Goal: Information Seeking & Learning: Learn about a topic

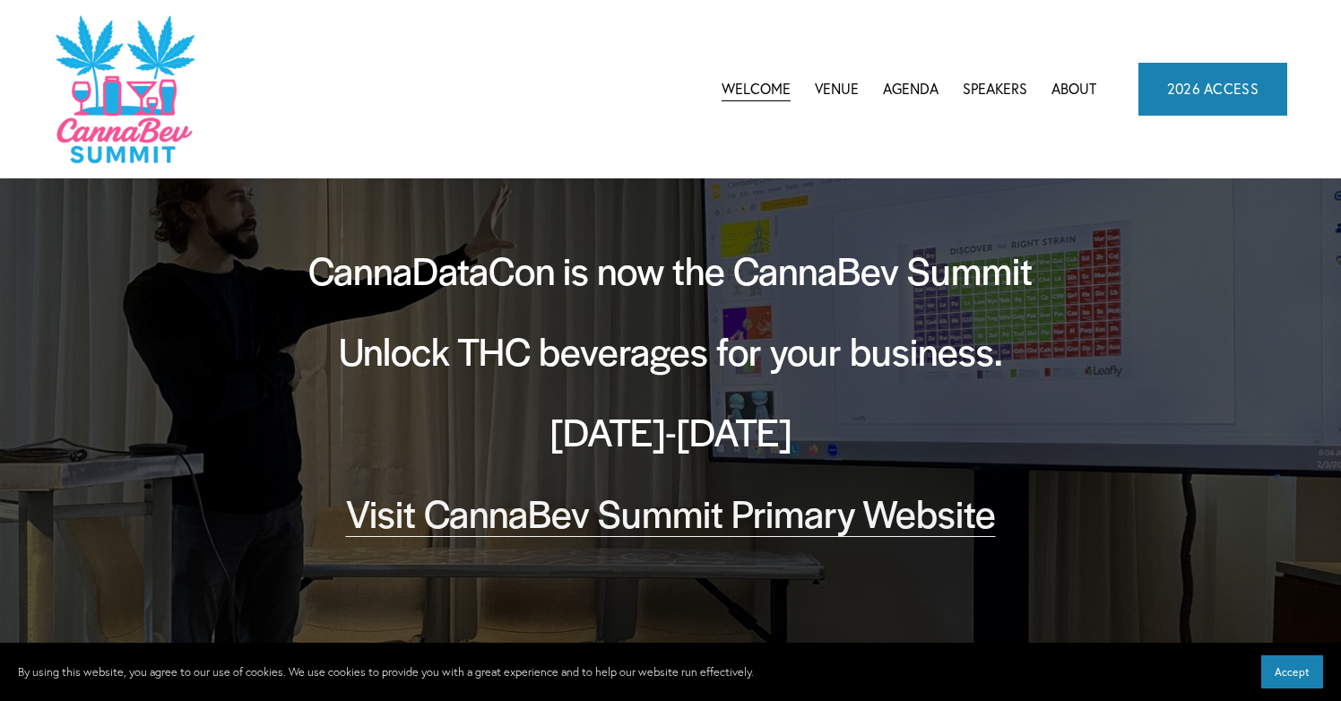
scroll to position [145, 0]
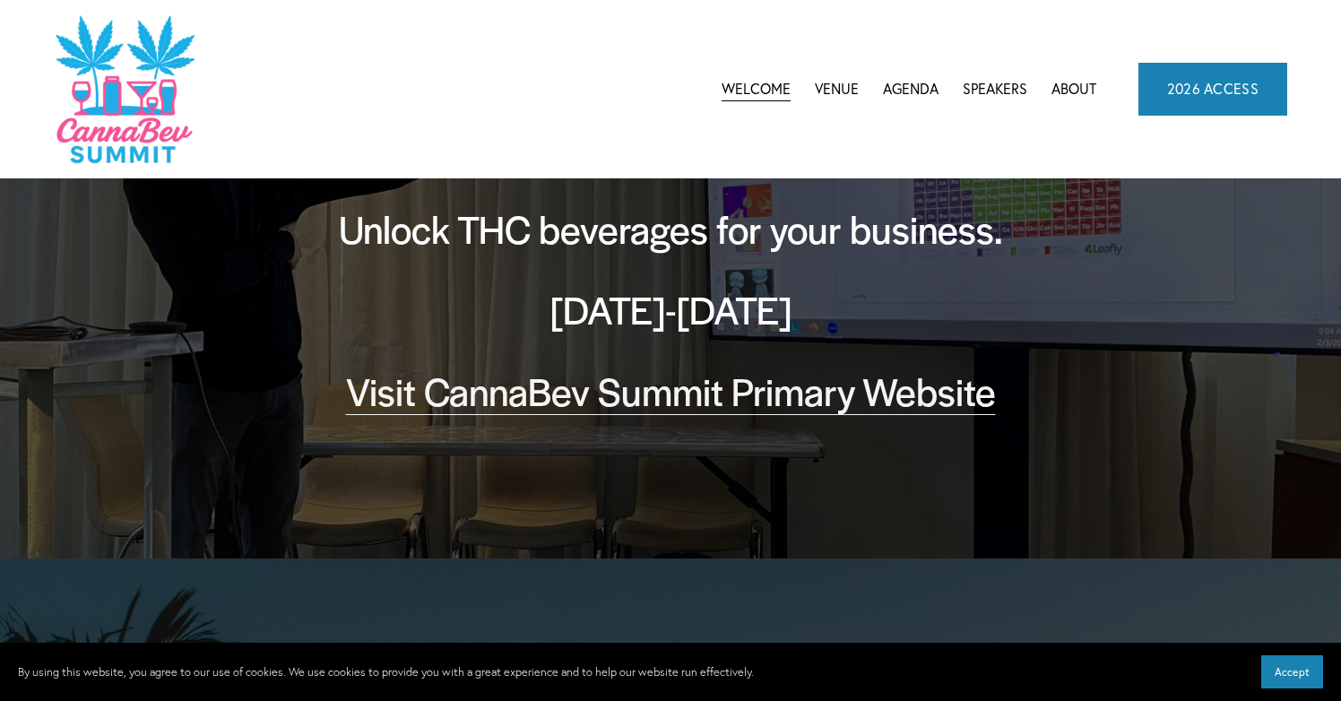
click at [1005, 84] on link "Speakers" at bounding box center [995, 88] width 65 height 27
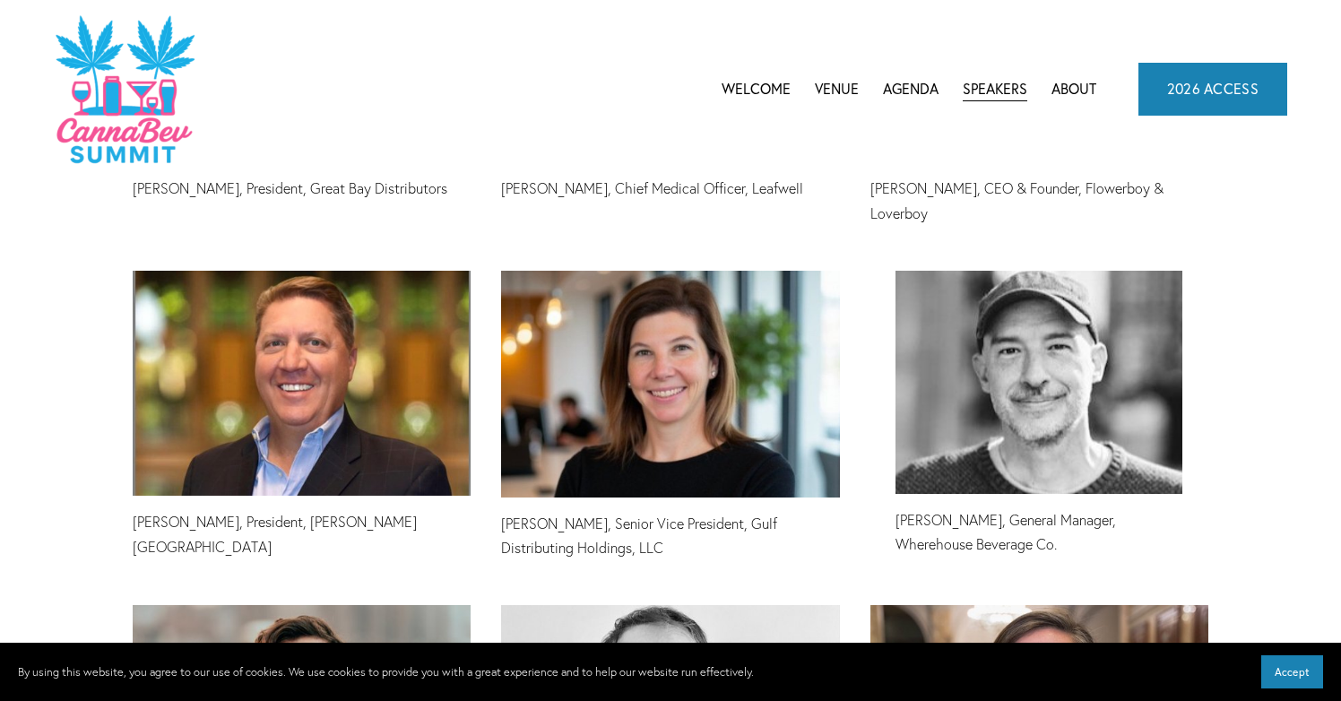
scroll to position [4242, 0]
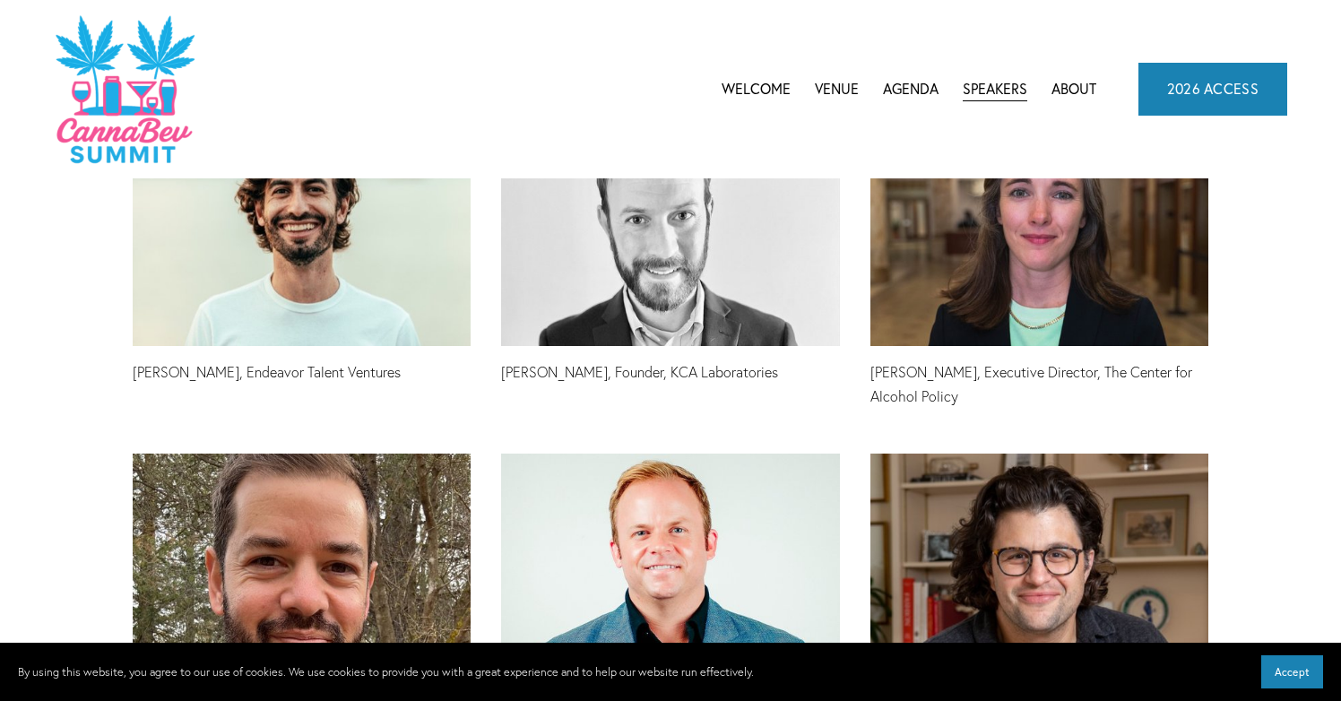
click at [0, 0] on span "CannaDataCon 2025" at bounding box center [0, 0] width 0 height 0
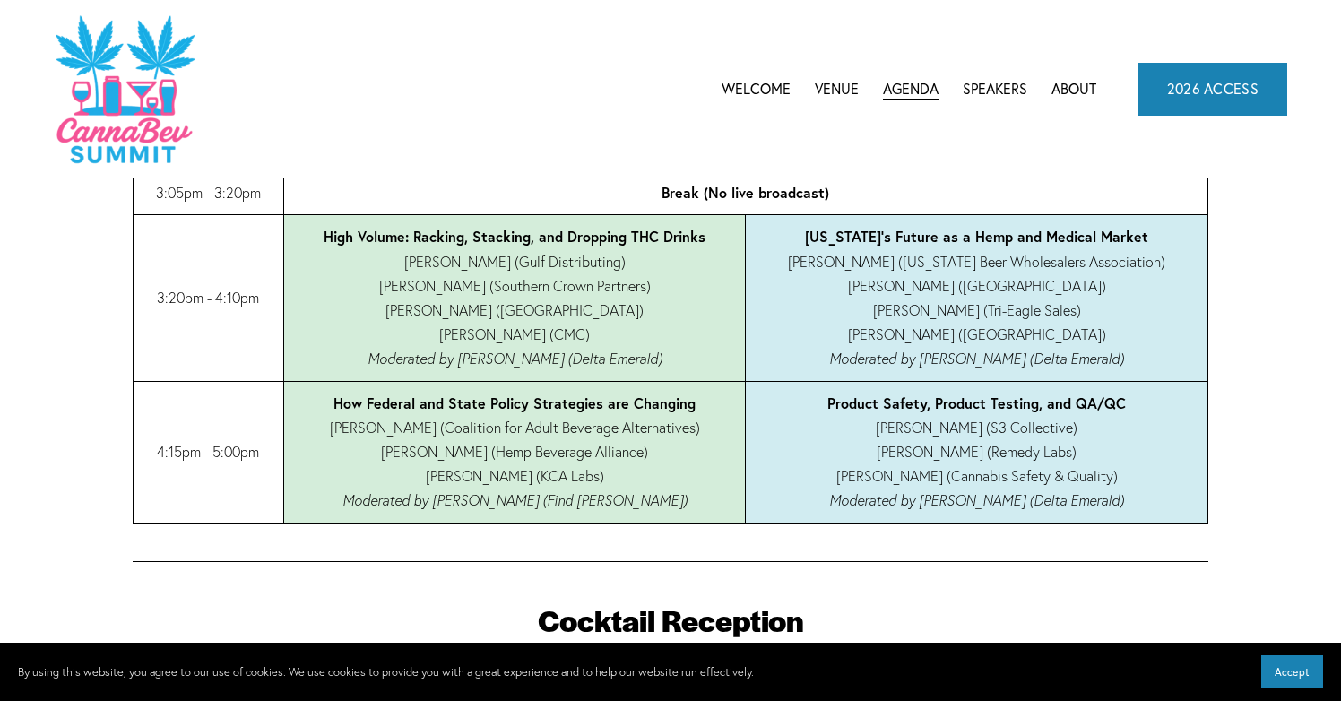
scroll to position [2295, 0]
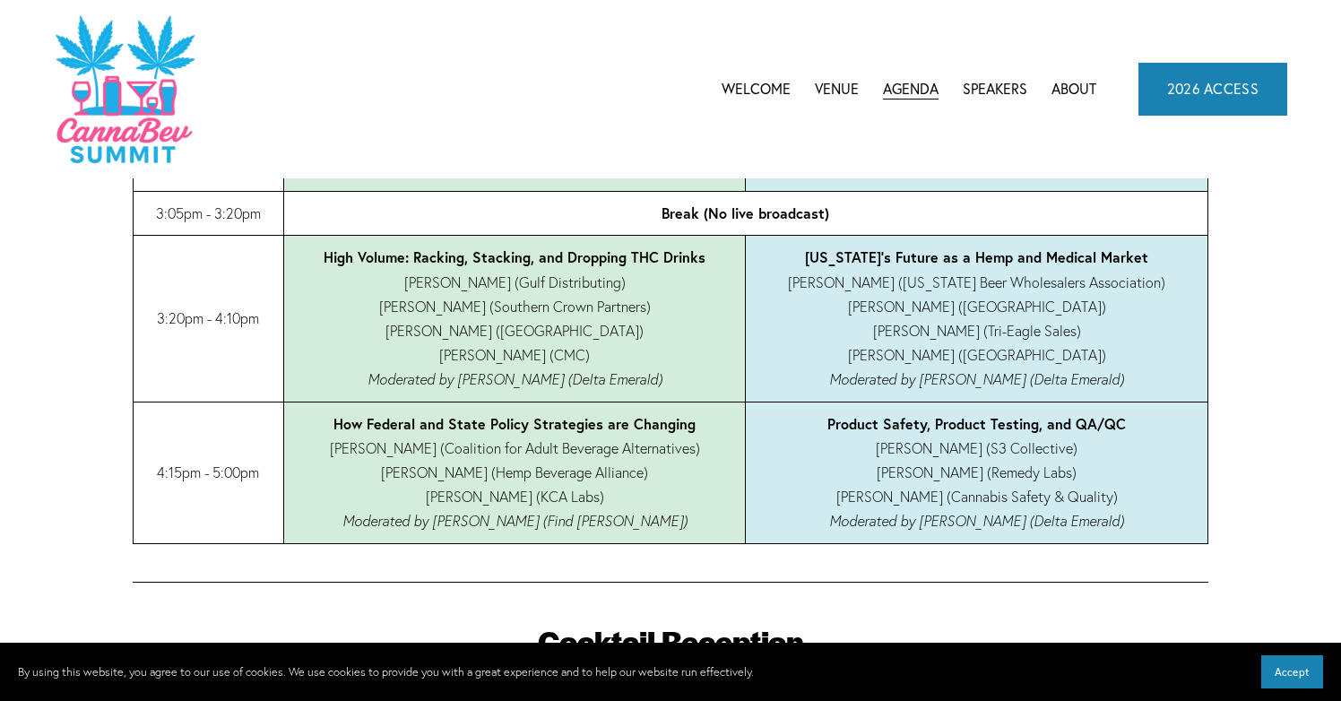
drag, startPoint x: 349, startPoint y: 326, endPoint x: 997, endPoint y: 536, distance: 681.1
copy table "Time (EST) Shore Break Room Longboard Room 9:20am - 10:05am"
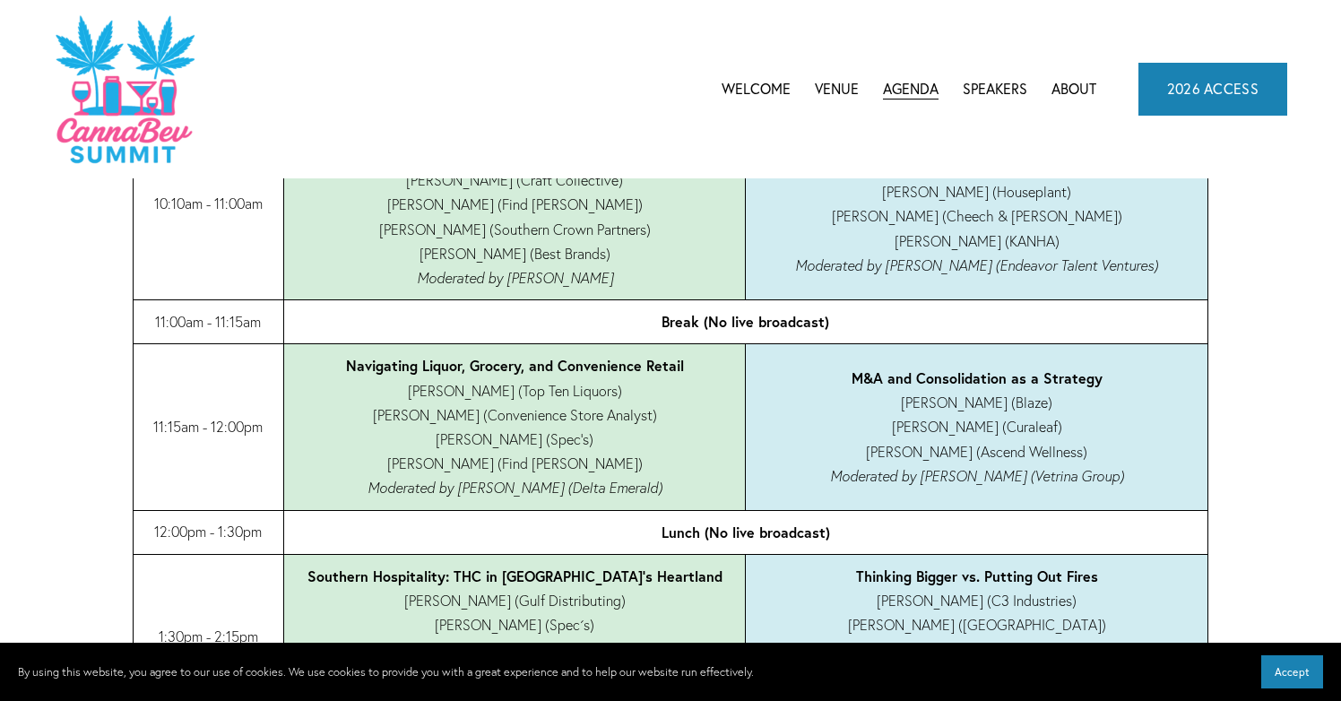
scroll to position [1220, 0]
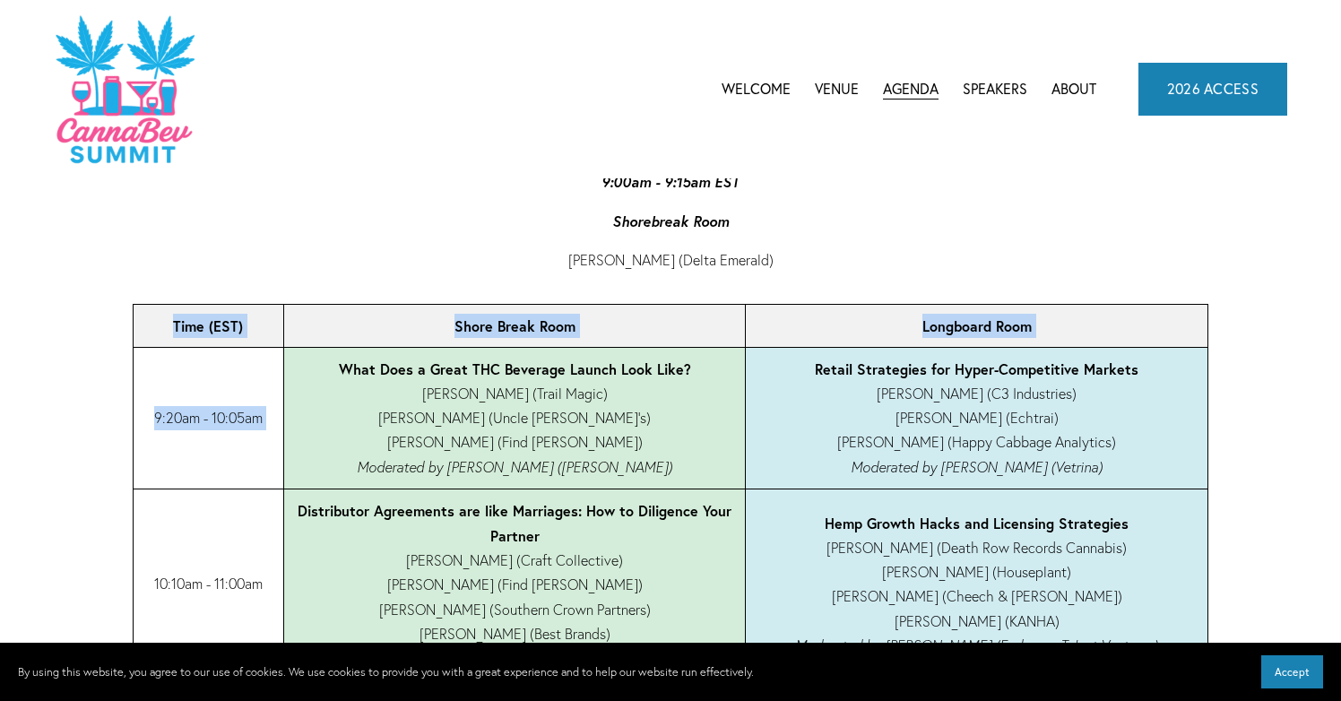
click at [538, 396] on td "What Does a Great THC Beverage Launch Look Like? [PERSON_NAME] (Trail Magic) [P…" at bounding box center [514, 418] width 462 height 142
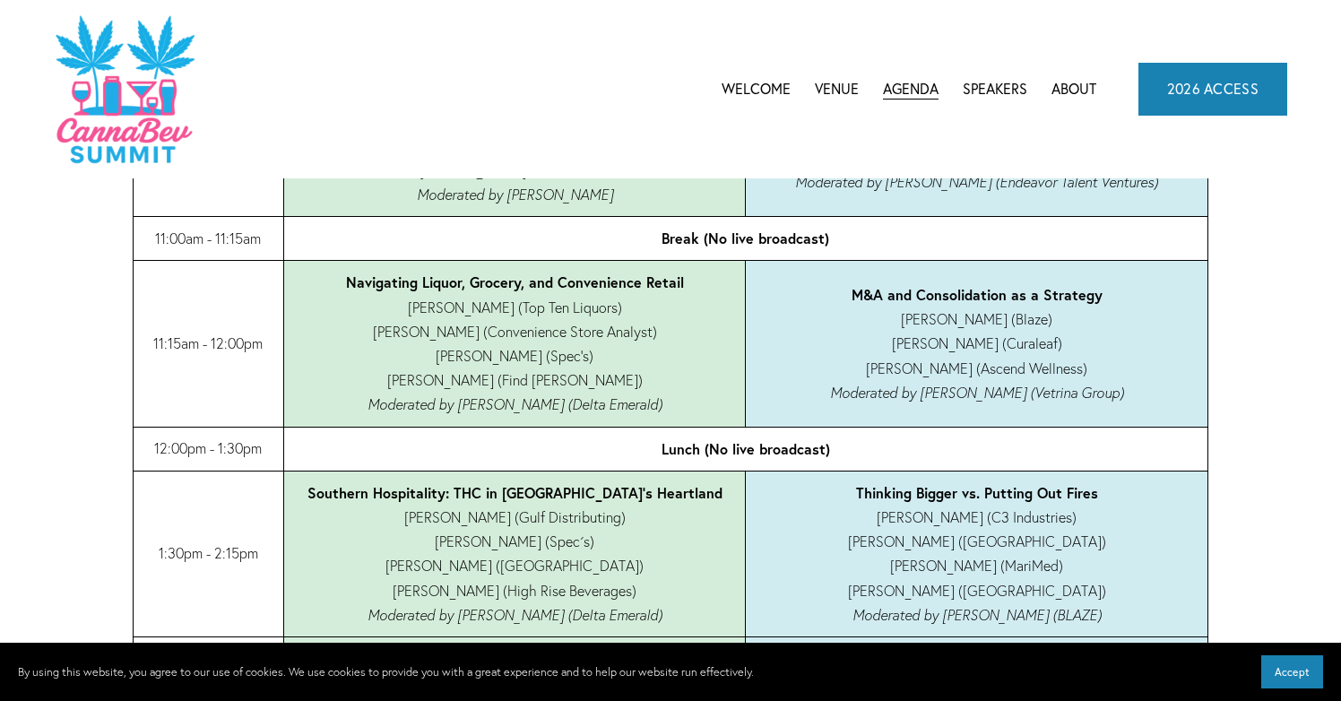
scroll to position [1682, 0]
